Goal: Check status

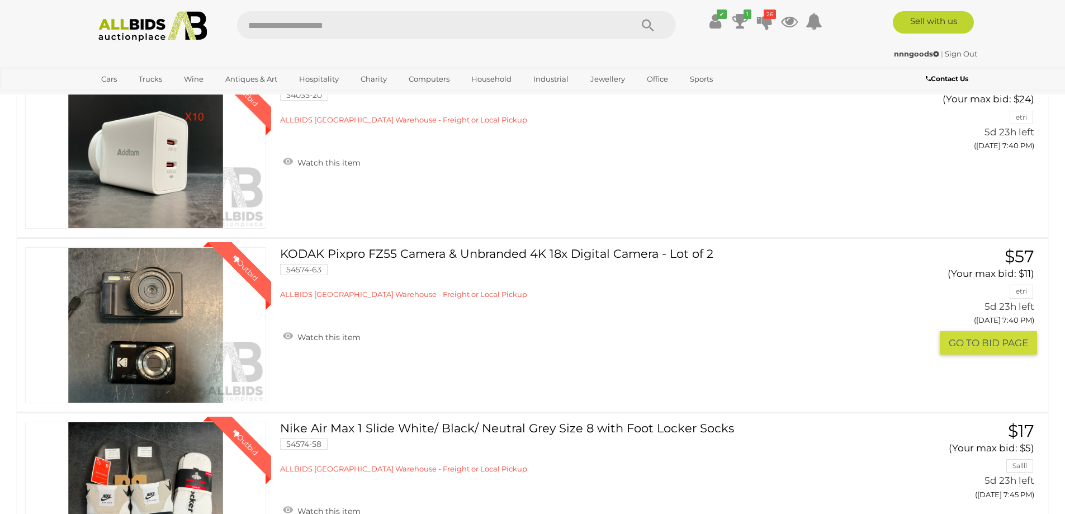
scroll to position [3410, 0]
